Goal: Task Accomplishment & Management: Complete application form

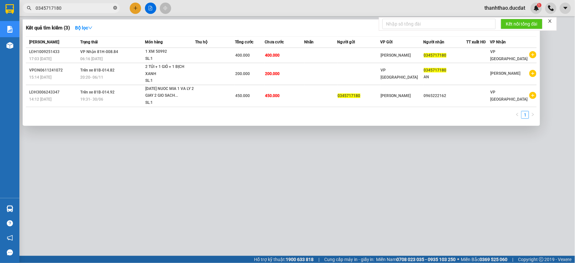
click at [115, 8] on icon "close-circle" at bounding box center [115, 8] width 4 height 4
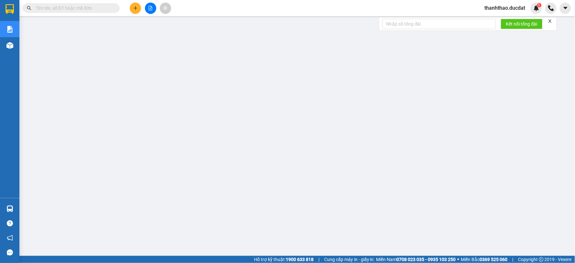
click at [96, 11] on input "text" at bounding box center [74, 8] width 76 height 7
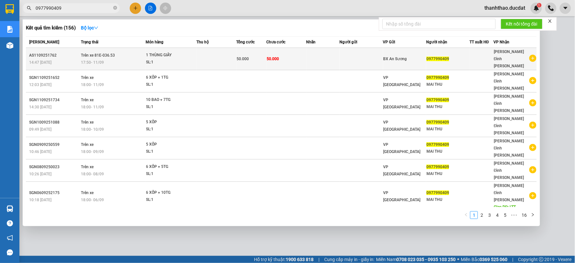
type input "0977990409"
click at [364, 51] on td at bounding box center [361, 59] width 43 height 22
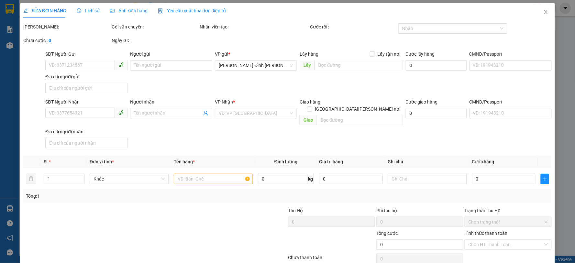
type input "0977990409"
type input "50.000"
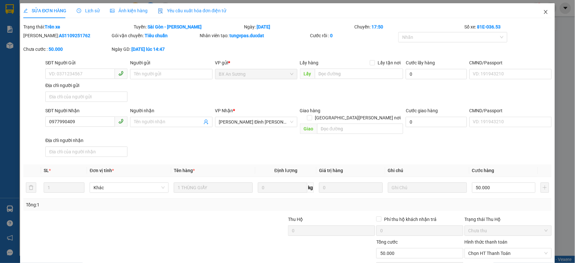
click at [544, 13] on icon "close" at bounding box center [546, 12] width 4 height 4
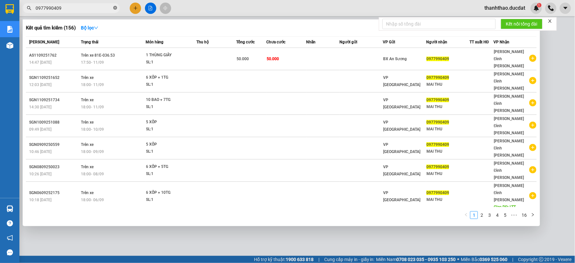
click at [115, 6] on icon "close-circle" at bounding box center [115, 8] width 4 height 4
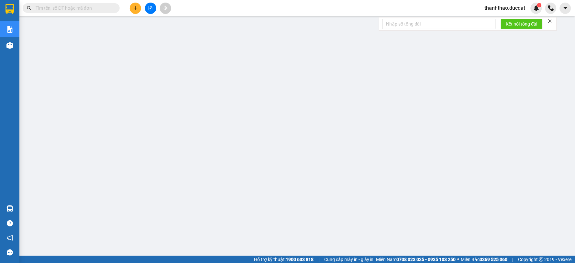
click at [73, 8] on input "text" at bounding box center [74, 8] width 76 height 7
paste input "947793536"
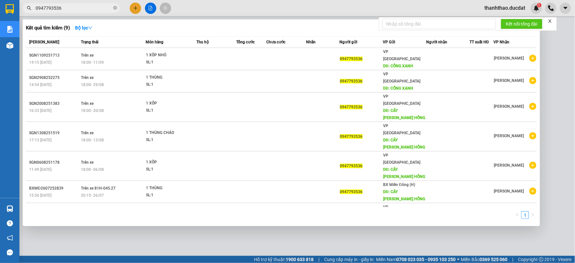
type input "0947793536"
drag, startPoint x: 116, startPoint y: 7, endPoint x: 96, endPoint y: 11, distance: 20.8
click at [116, 7] on icon "close-circle" at bounding box center [115, 8] width 4 height 4
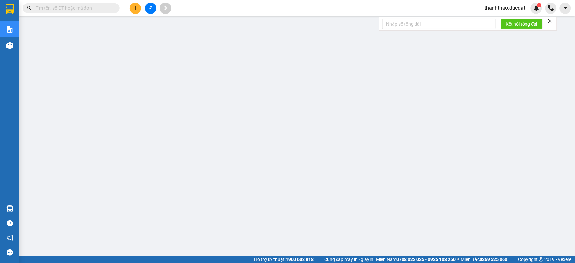
click at [86, 9] on input "text" at bounding box center [74, 8] width 76 height 7
paste input "947793536"
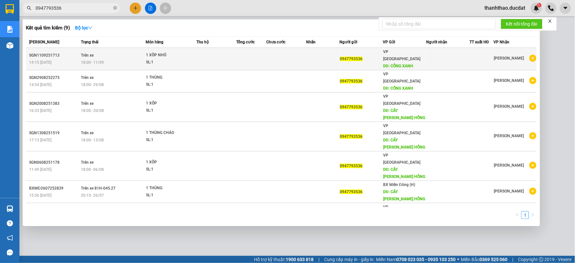
type input "0947793536"
click at [262, 57] on td at bounding box center [252, 59] width 30 height 22
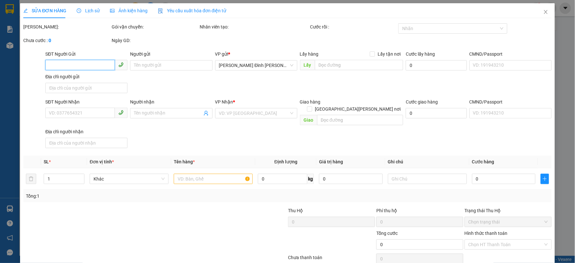
type input "0947793536"
type input "CỔNG XANH"
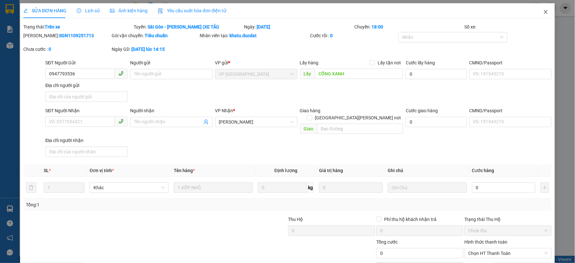
click at [544, 12] on icon "close" at bounding box center [546, 11] width 5 height 5
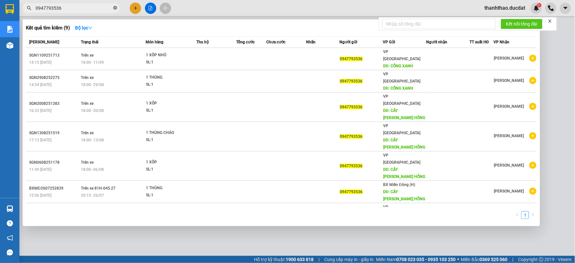
click at [116, 8] on icon "close-circle" at bounding box center [115, 8] width 4 height 4
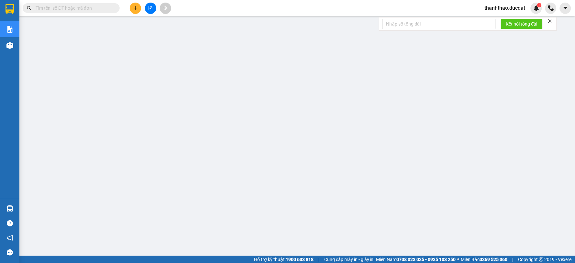
click at [102, 8] on input "text" at bounding box center [74, 8] width 76 height 7
paste input "905056169"
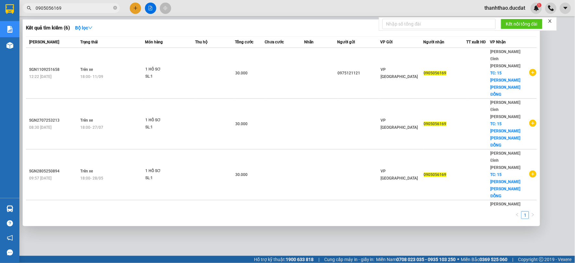
type input "0905056169"
click at [115, 7] on icon "close-circle" at bounding box center [115, 8] width 4 height 4
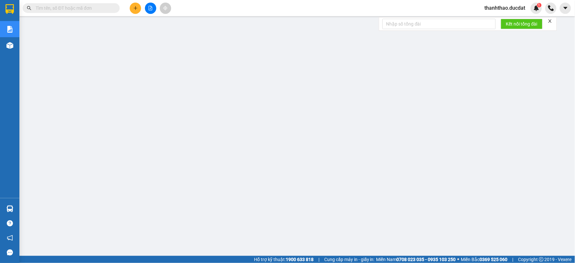
click at [78, 9] on input "text" at bounding box center [74, 8] width 76 height 7
paste input "987926037"
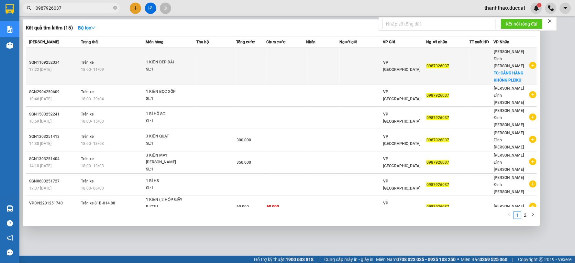
type input "0987926037"
click at [334, 58] on td at bounding box center [323, 66] width 33 height 37
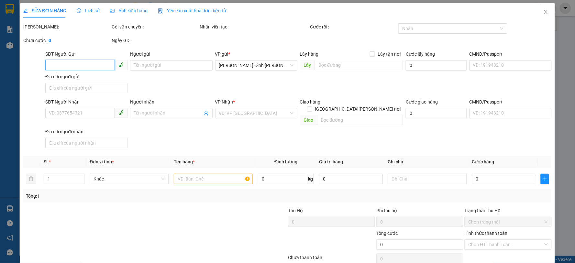
type input "0987926037"
checkbox input "true"
type input "CẢNG HÀNG KHÔNG PLEIKU"
